Goal: Information Seeking & Learning: Learn about a topic

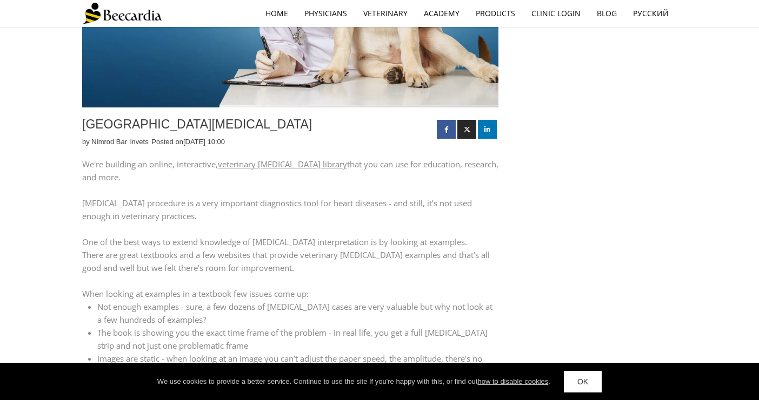
scroll to position [313, 0]
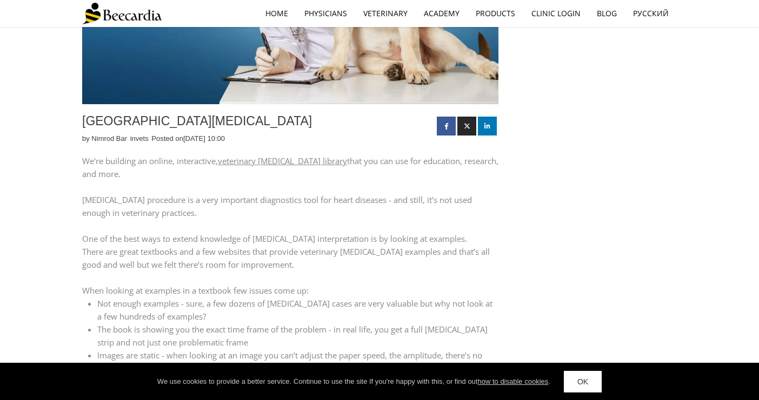
click at [284, 159] on link "veterinary [MEDICAL_DATA] library" at bounding box center [282, 161] width 129 height 11
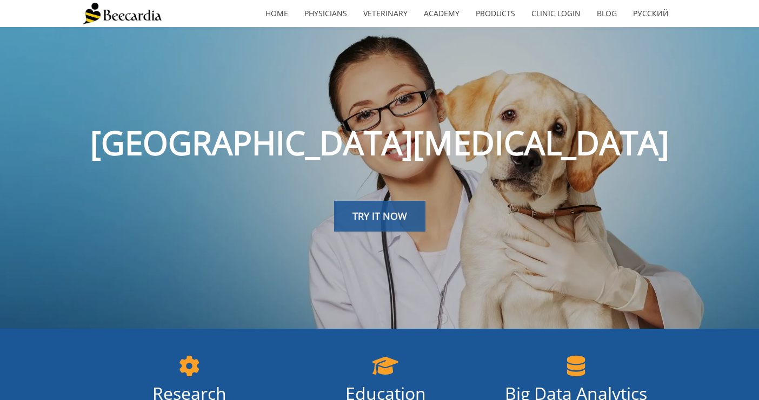
click at [389, 220] on span "TRY IT NOW" at bounding box center [379, 216] width 55 height 13
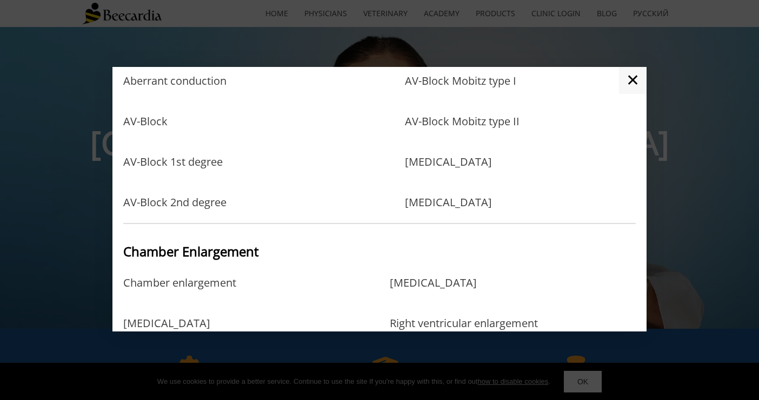
scroll to position [107, 0]
click at [426, 198] on link "Right bundle branch block" at bounding box center [448, 202] width 87 height 13
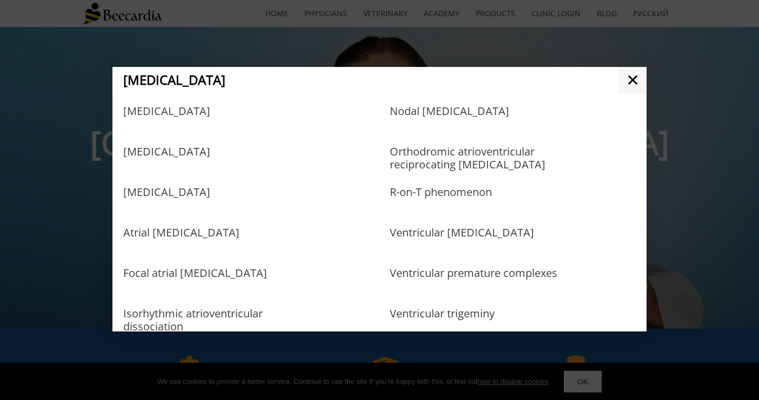
scroll to position [442, 0]
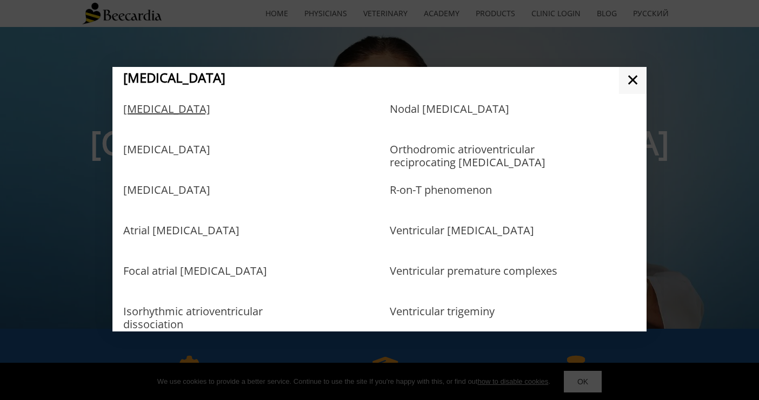
click at [172, 118] on link "Atrial fibrillation" at bounding box center [166, 120] width 87 height 35
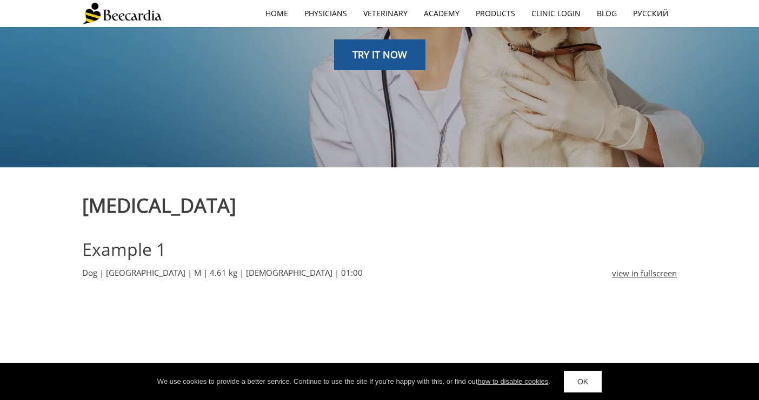
scroll to position [167, 0]
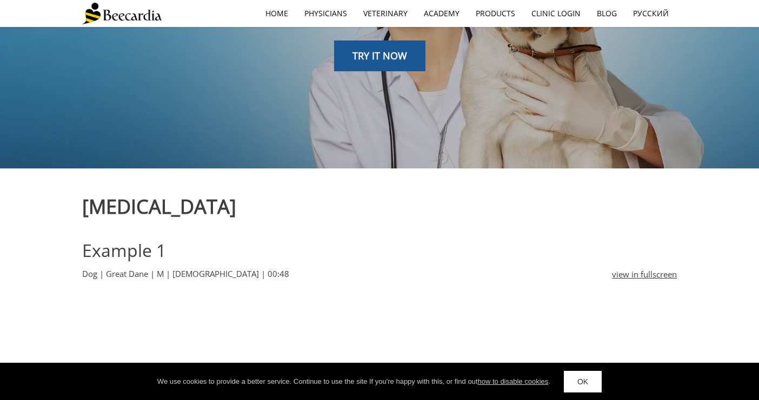
scroll to position [154, 0]
